Goal: Task Accomplishment & Management: Manage account settings

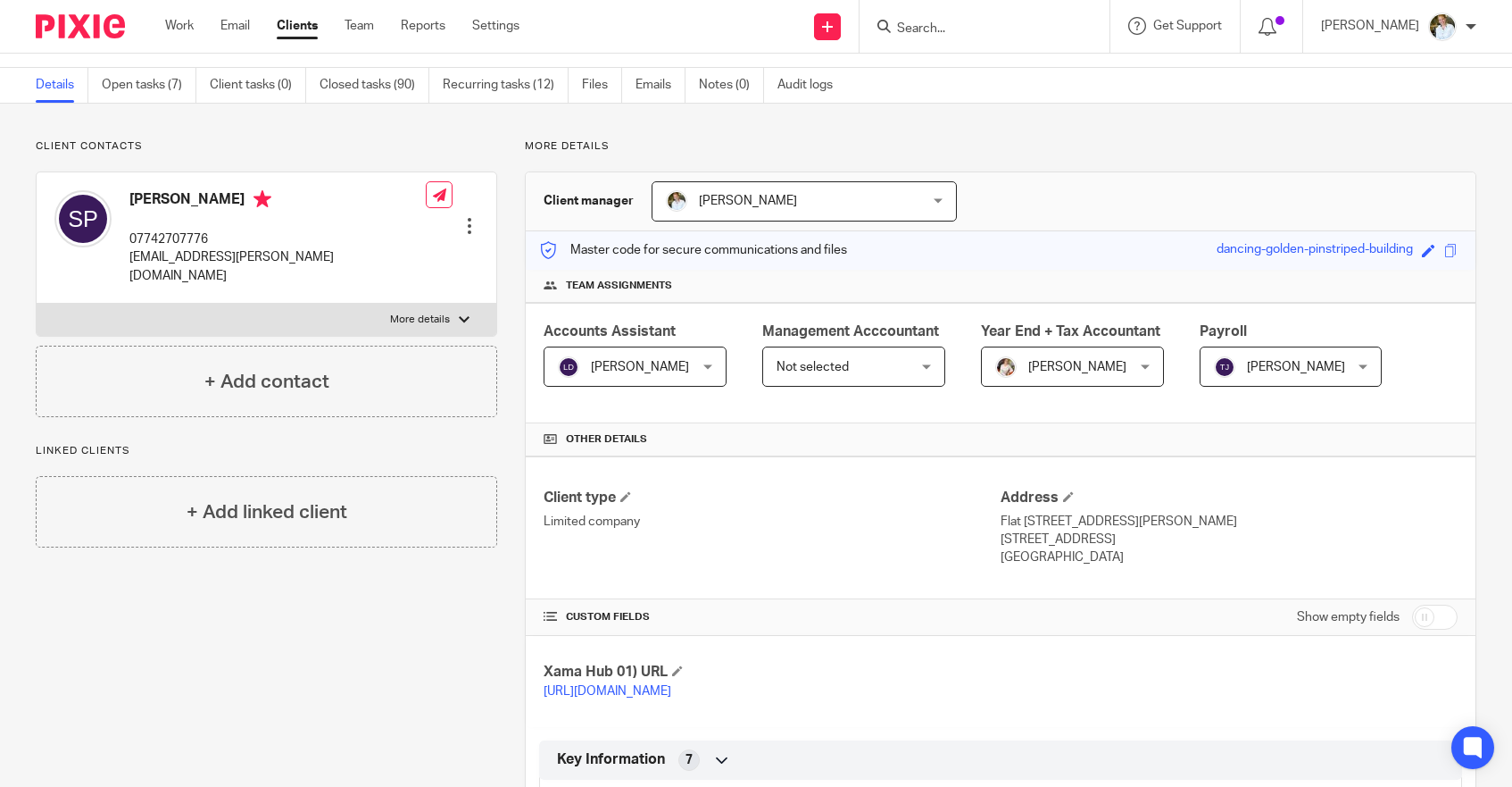
scroll to position [39, 0]
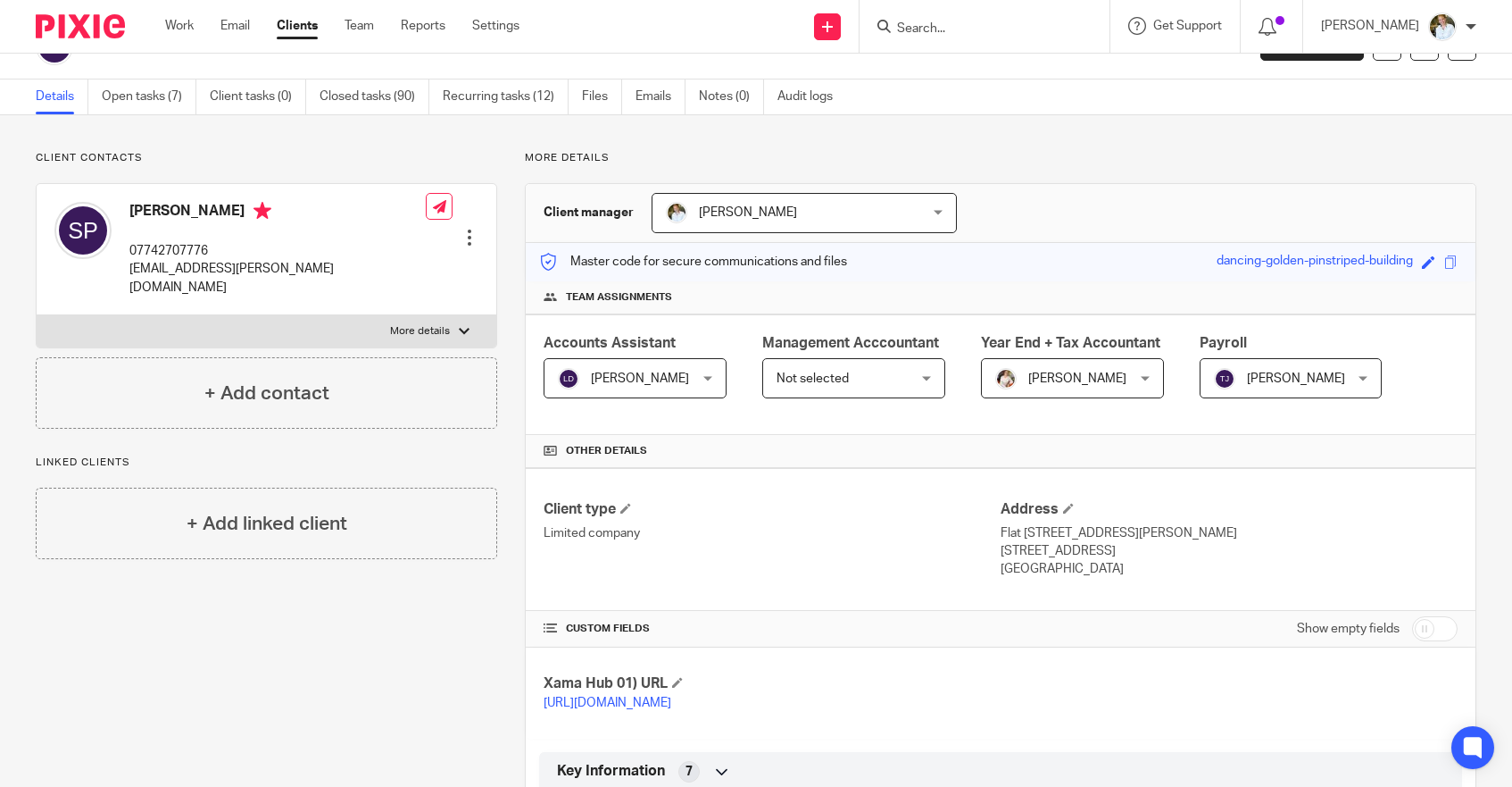
click at [948, 23] on input "Search" at bounding box center [975, 29] width 161 height 16
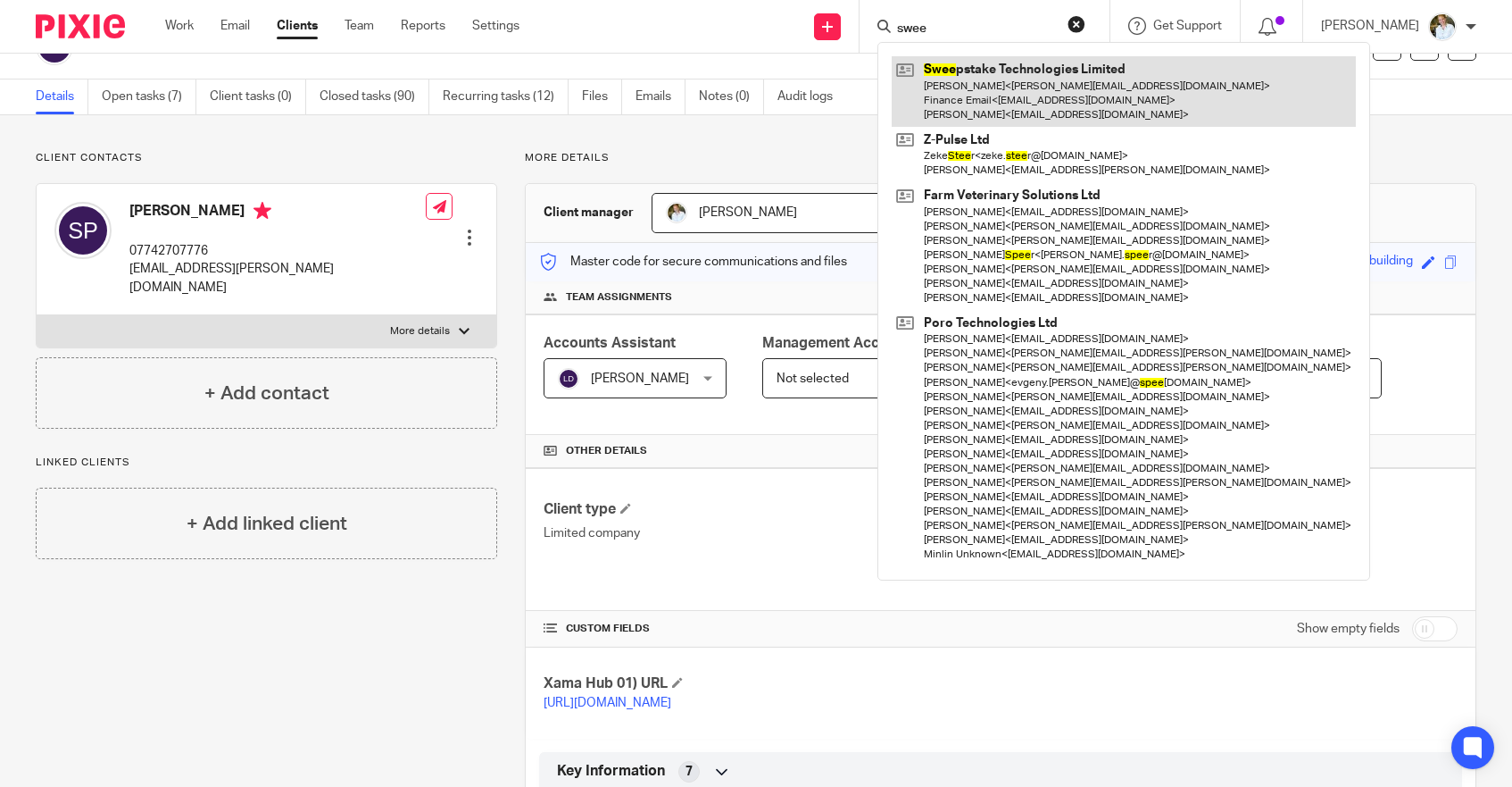
type input "swee"
click at [1005, 97] on link at bounding box center [1124, 92] width 464 height 71
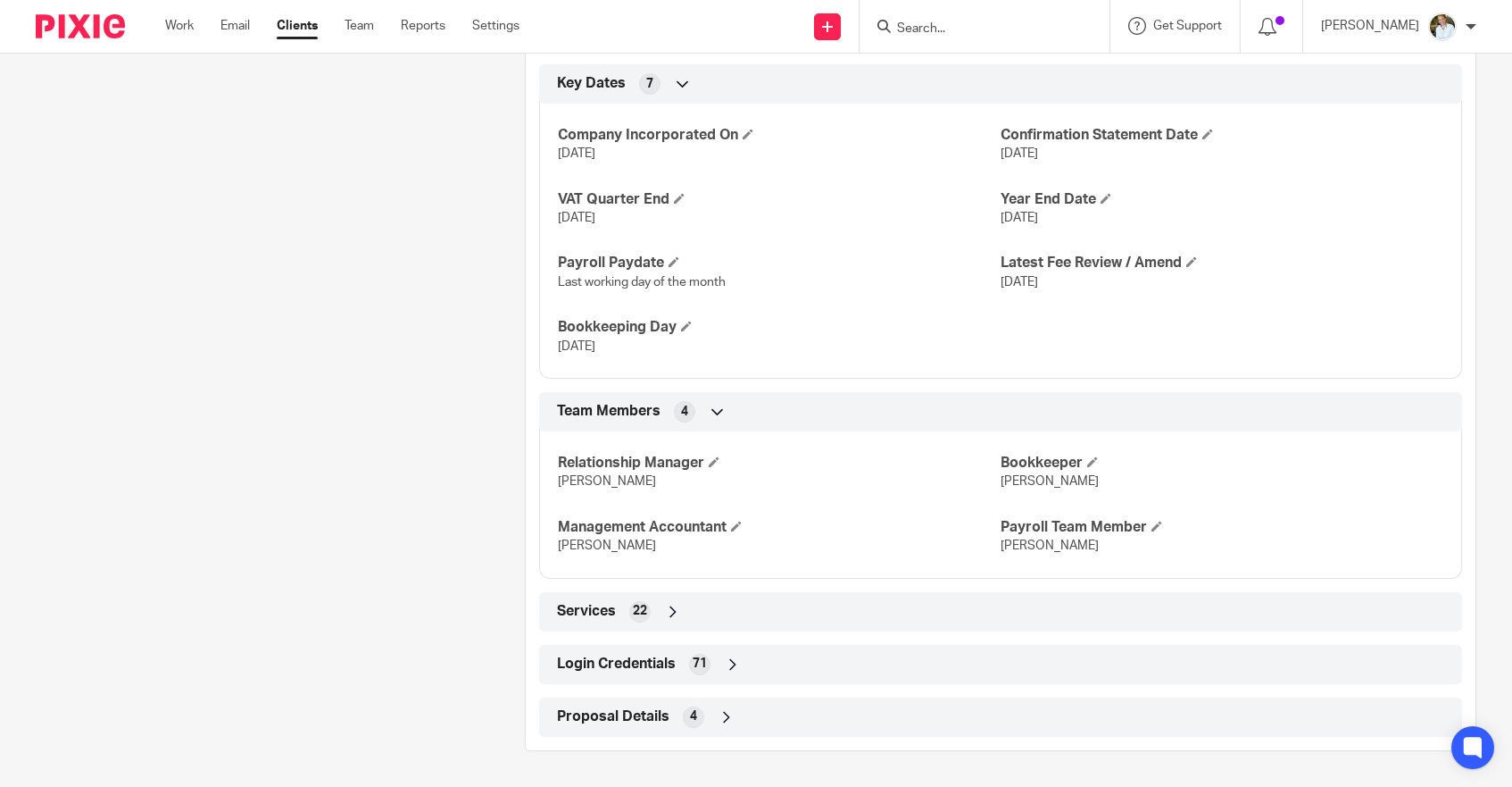
click at [645, 663] on span "Login Credentials" at bounding box center [616, 664] width 119 height 19
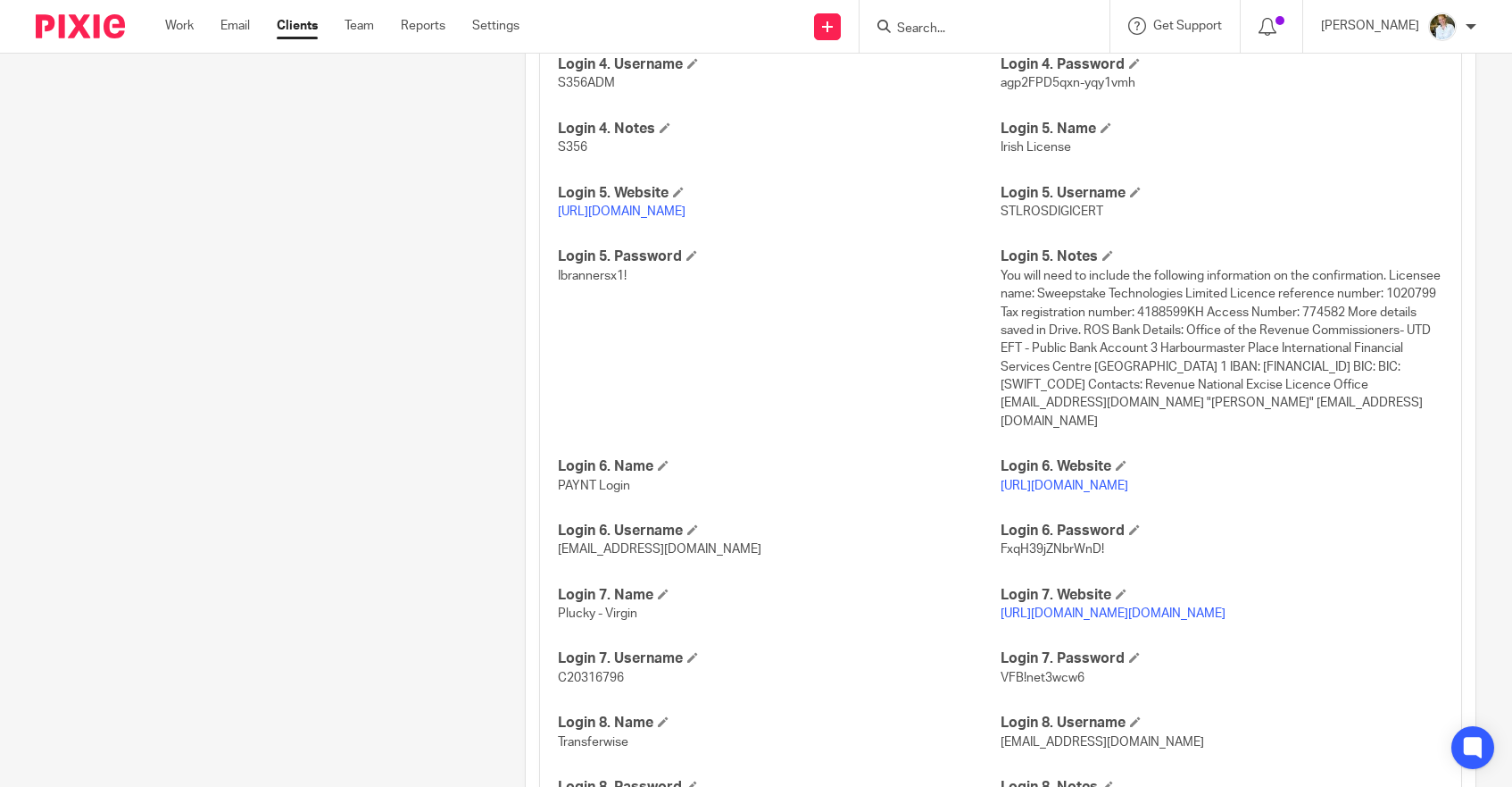
scroll to position [2286, 0]
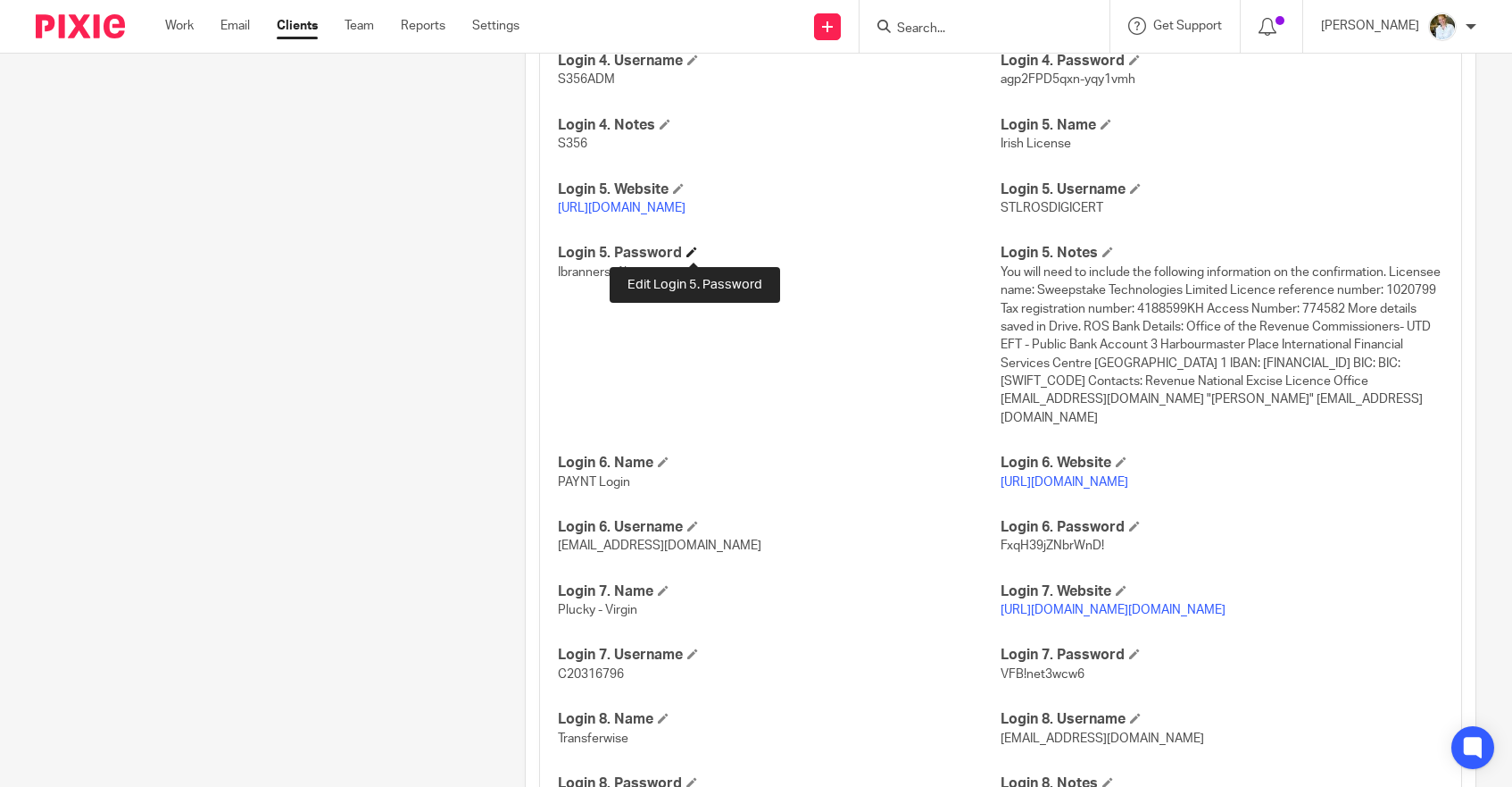
click at [694, 247] on span at bounding box center [691, 251] width 11 height 11
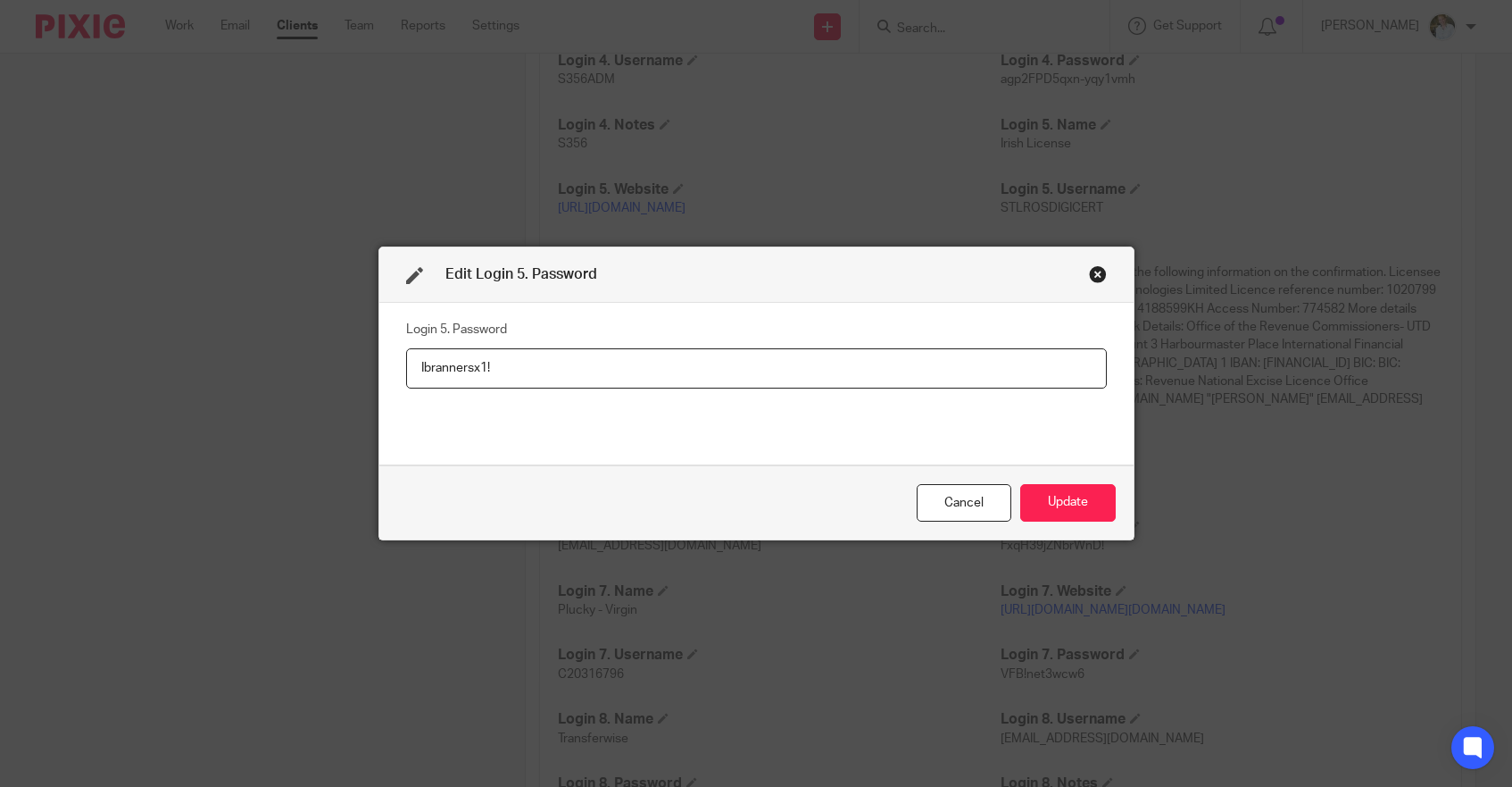
click at [543, 375] on input "Ibrannersx1!" at bounding box center [756, 368] width 700 height 40
type input "RAX.cac!aht.exk6bnk"
click at [1089, 502] on button "Update" at bounding box center [1068, 503] width 96 height 38
